Goal: Answer question/provide support: Answer question/provide support

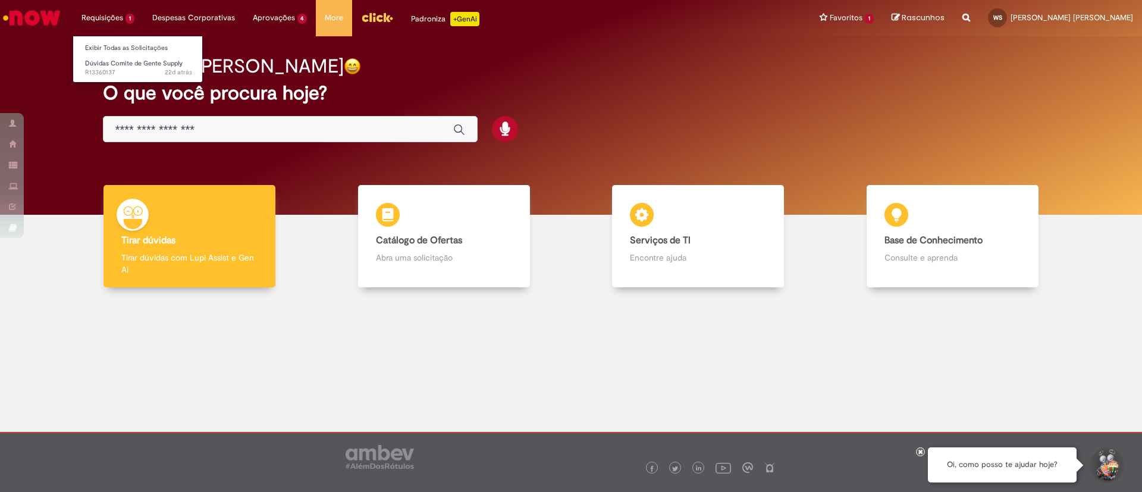
click at [99, 23] on li "Requisições 1 Exibir Todas as Solicitações Dúvidas Comite de Gente Supply 22d a…" at bounding box center [108, 18] width 71 height 36
click at [95, 17] on li "Requisições 1 Exibir Todas as Solicitações Dúvidas Comite de Gente Supply 22d a…" at bounding box center [108, 18] width 71 height 36
click at [124, 46] on link "Exibir Todas as Solicitações" at bounding box center [138, 48] width 131 height 13
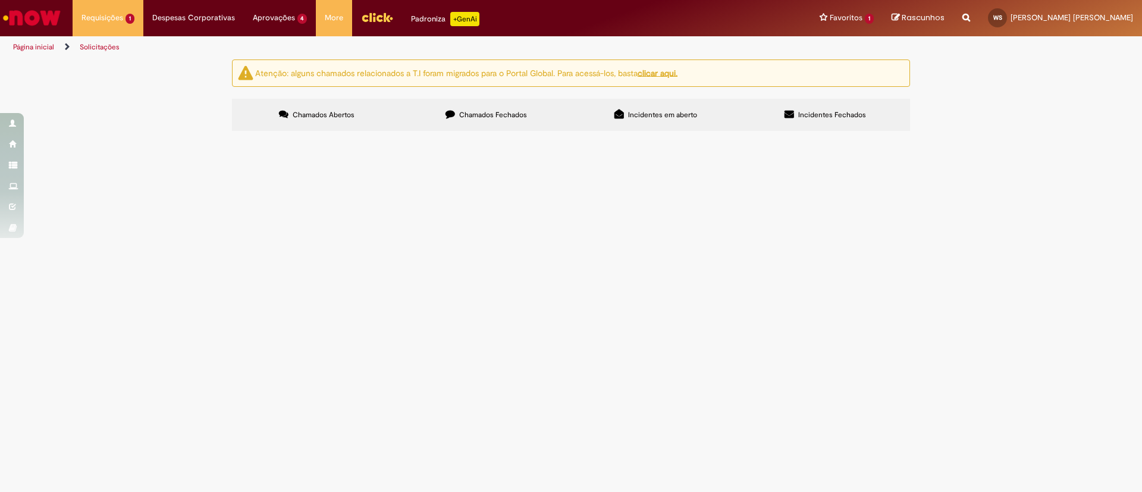
click at [0, 0] on span "Dúvidas Comite de Gente Supply" at bounding box center [0, 0] width 0 height 0
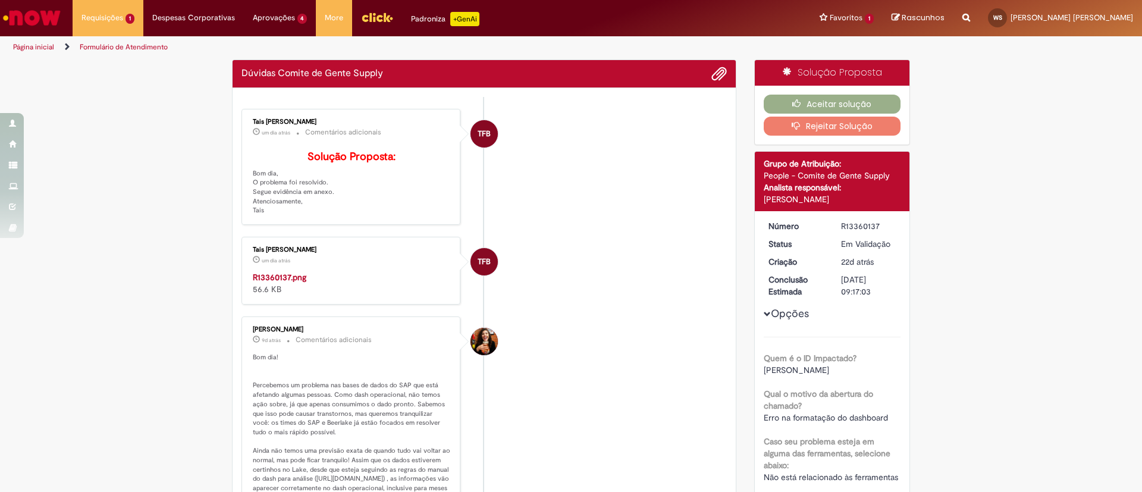
click at [270, 209] on p "Solução Proposta: Bom dia, O problema foi resolvido. Segue evidência em anexo. …" at bounding box center [352, 183] width 198 height 64
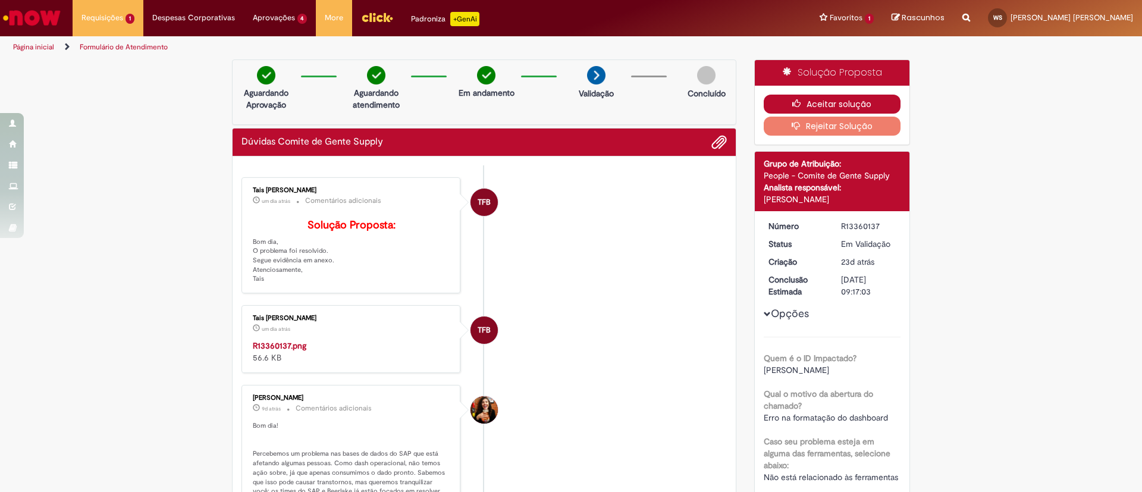
click at [821, 101] on button "Aceitar solução" at bounding box center [832, 104] width 137 height 19
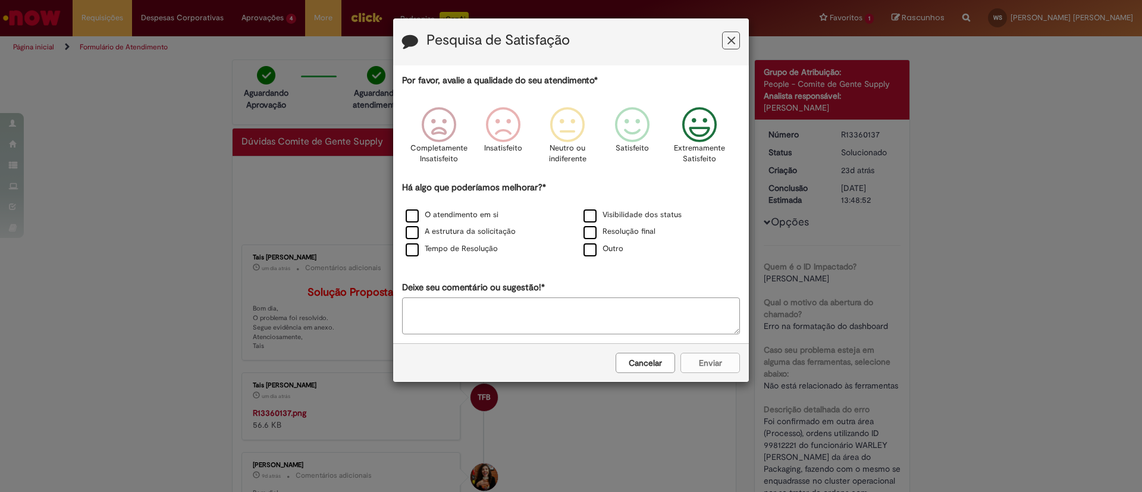
click at [706, 133] on icon "Feedback" at bounding box center [699, 125] width 45 height 36
click at [413, 213] on label "O atendimento em si" at bounding box center [452, 214] width 93 height 11
click at [712, 361] on button "Enviar" at bounding box center [709, 363] width 59 height 20
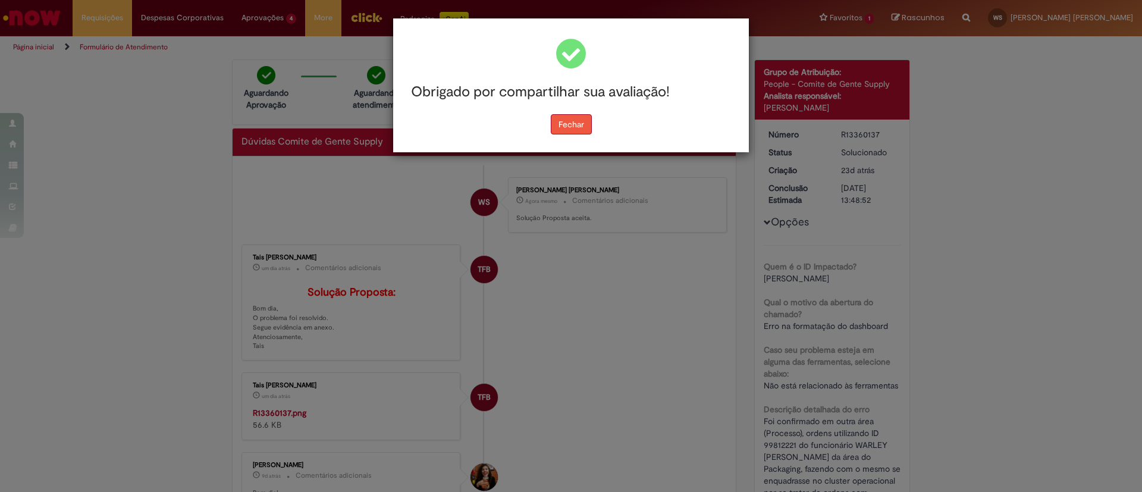
click at [571, 124] on button "Fechar" at bounding box center [571, 124] width 41 height 20
